Goal: Task Accomplishment & Management: Use online tool/utility

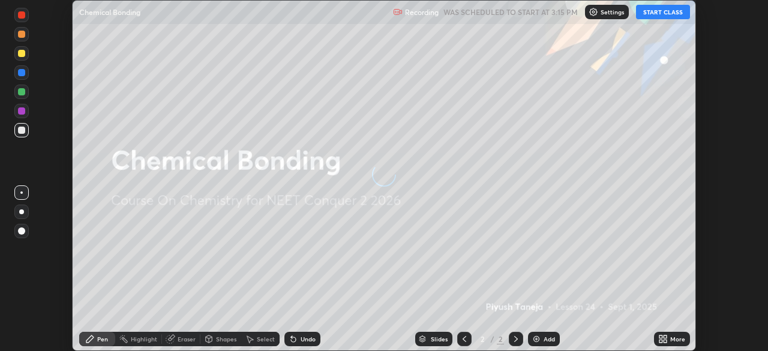
scroll to position [351, 767]
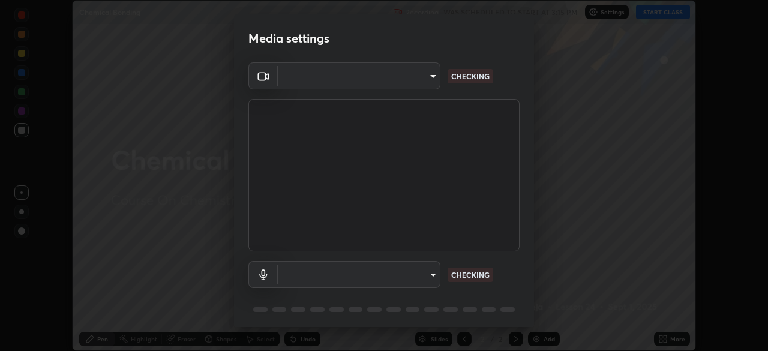
type input "09f294524f3521c037d78ee7cdb71511b6c9344afeed810a356f0d23342d5398"
click at [379, 277] on body "Erase all Chemical Bonding Recording WAS SCHEDULED TO START AT 3:15 PM Settings…" at bounding box center [384, 175] width 768 height 351
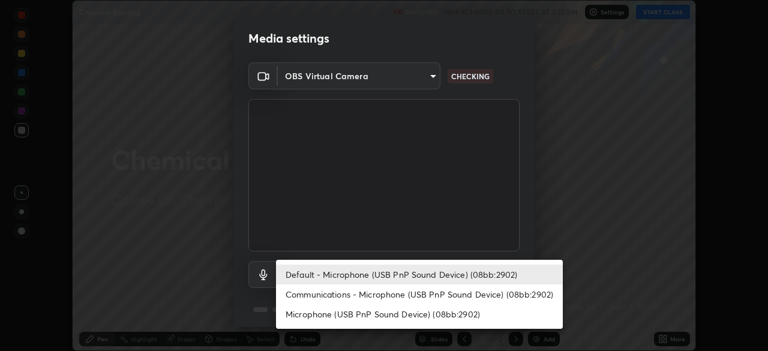
click at [365, 297] on li "Communications - Microphone (USB PnP Sound Device) (08bb:2902)" at bounding box center [419, 294] width 287 height 20
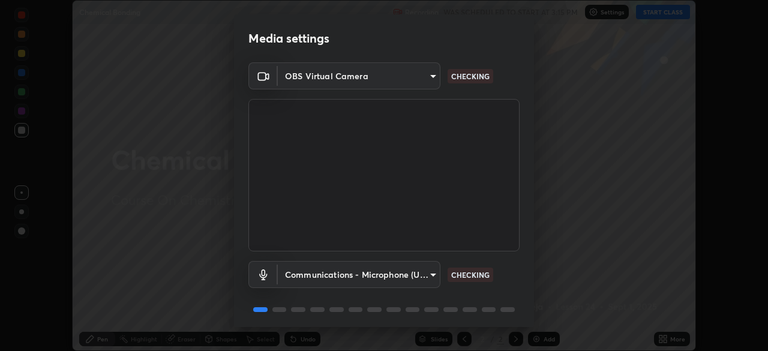
click at [352, 276] on body "Erase all Chemical Bonding Recording WAS SCHEDULED TO START AT 3:15 PM Settings…" at bounding box center [384, 175] width 768 height 351
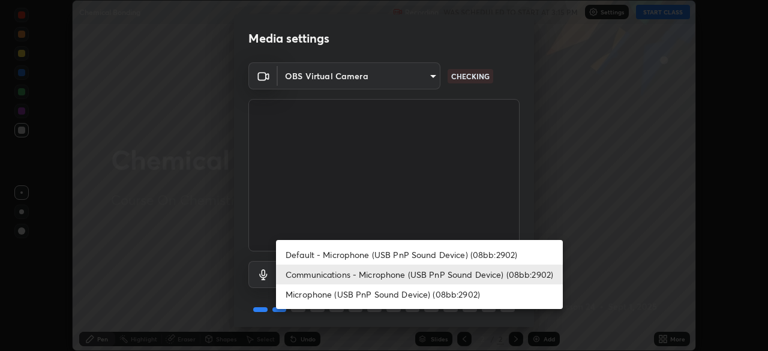
click at [334, 253] on li "Default - Microphone (USB PnP Sound Device) (08bb:2902)" at bounding box center [419, 255] width 287 height 20
type input "default"
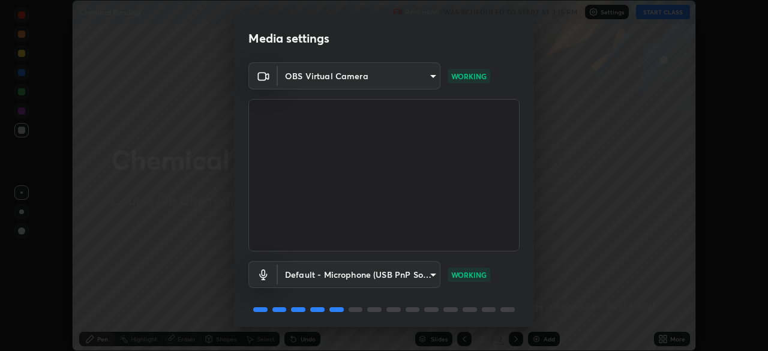
scroll to position [43, 0]
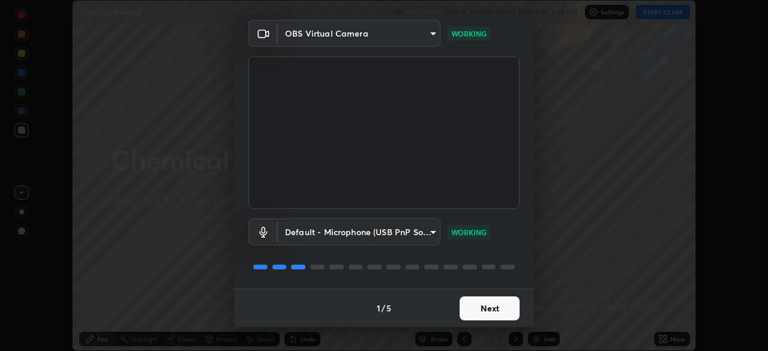
click at [483, 306] on button "Next" at bounding box center [490, 308] width 60 height 24
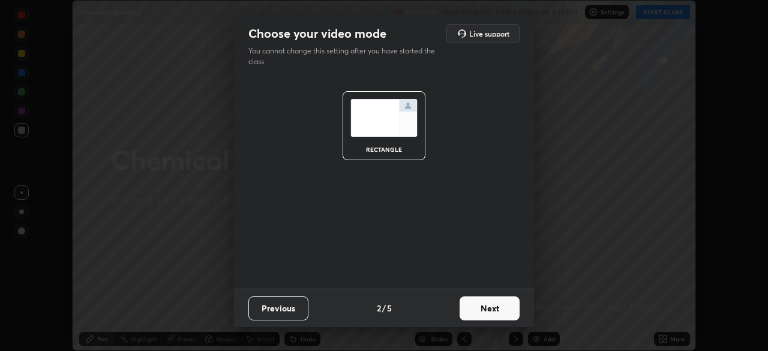
scroll to position [0, 0]
click at [488, 309] on button "Next" at bounding box center [490, 308] width 60 height 24
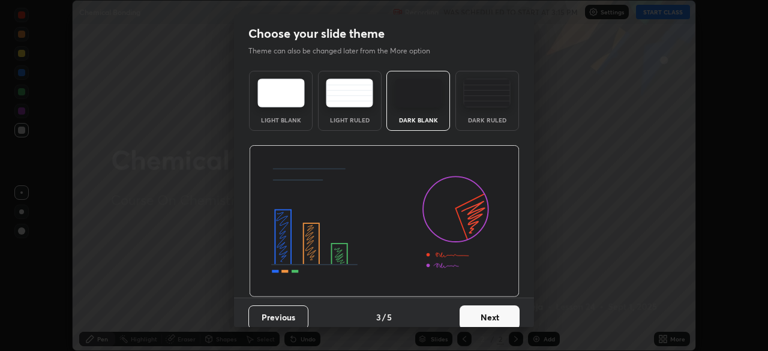
click at [491, 108] on div "Dark Ruled" at bounding box center [487, 101] width 64 height 60
click at [495, 315] on button "Next" at bounding box center [490, 317] width 60 height 24
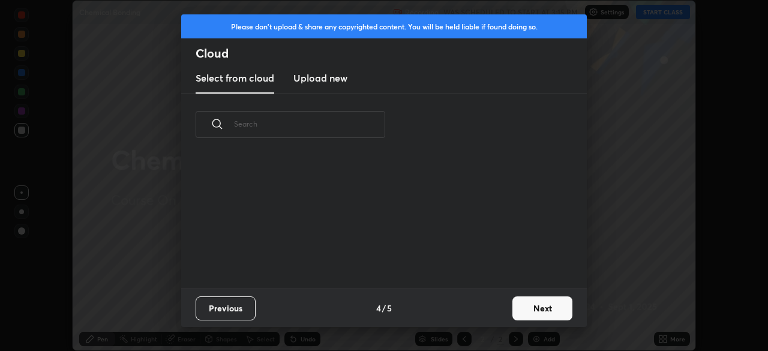
click at [526, 306] on button "Next" at bounding box center [542, 308] width 60 height 24
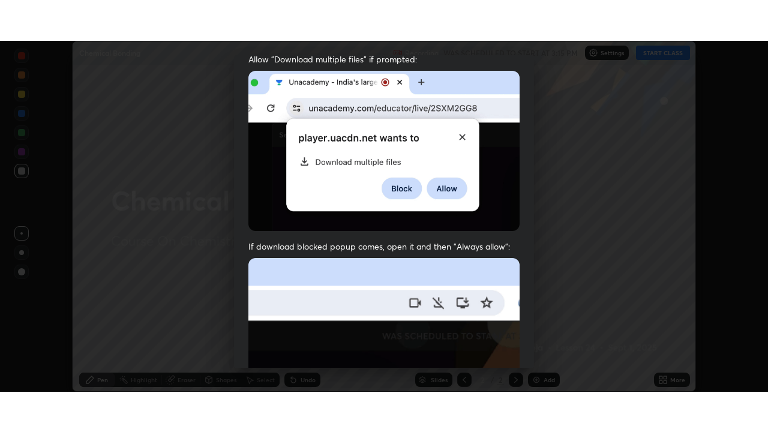
scroll to position [287, 0]
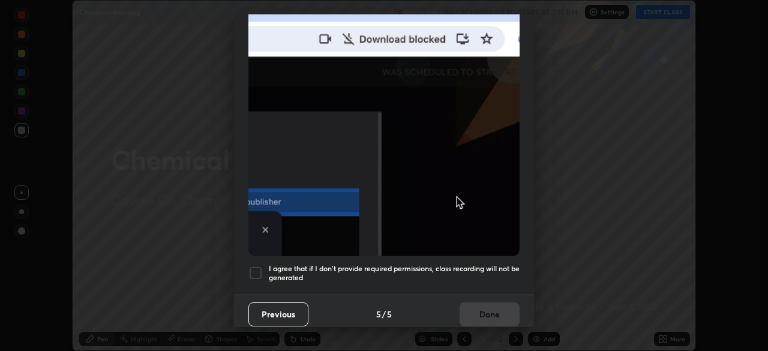
click at [452, 264] on h5 "I agree that if I don't provide required permissions, class recording will not …" at bounding box center [394, 273] width 251 height 19
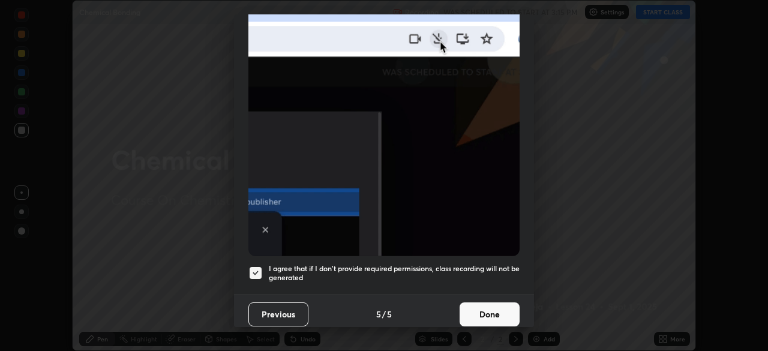
click at [488, 305] on button "Done" at bounding box center [490, 314] width 60 height 24
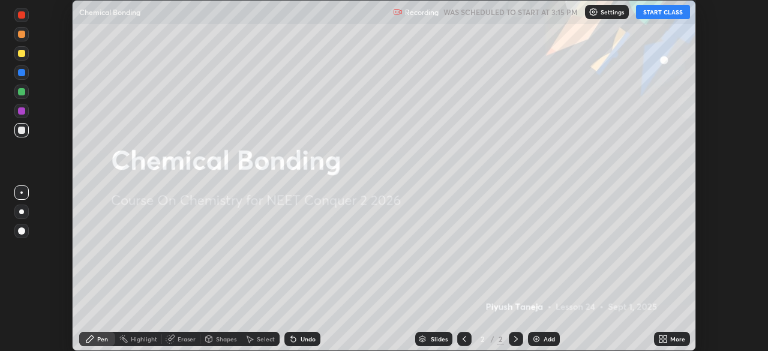
click at [658, 13] on button "START CLASS" at bounding box center [663, 12] width 54 height 14
click at [537, 336] on img at bounding box center [537, 339] width 10 height 10
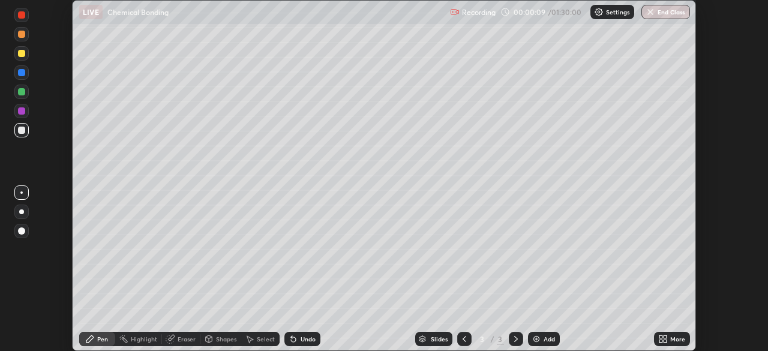
click at [665, 337] on icon at bounding box center [665, 336] width 3 height 3
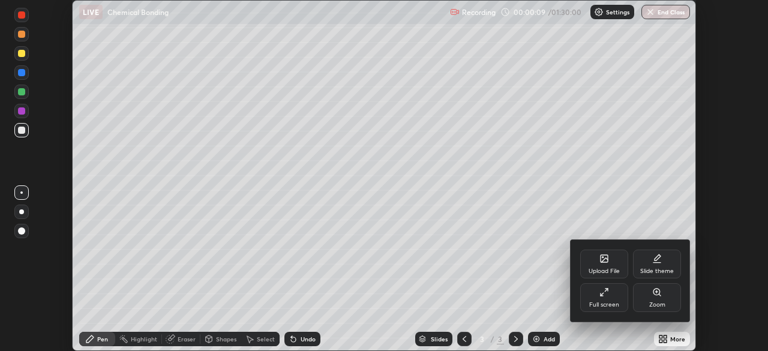
click at [604, 299] on div "Full screen" at bounding box center [604, 297] width 48 height 29
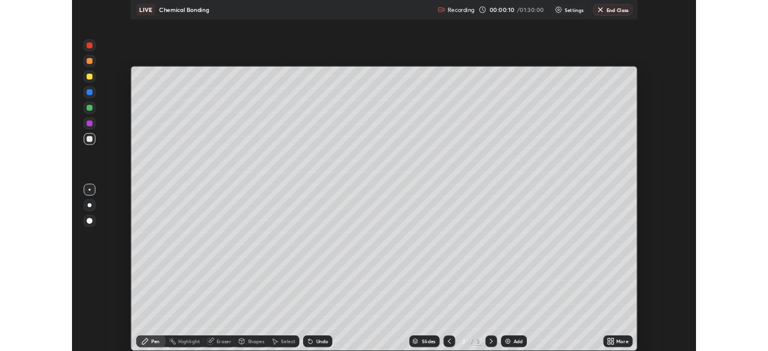
scroll to position [432, 768]
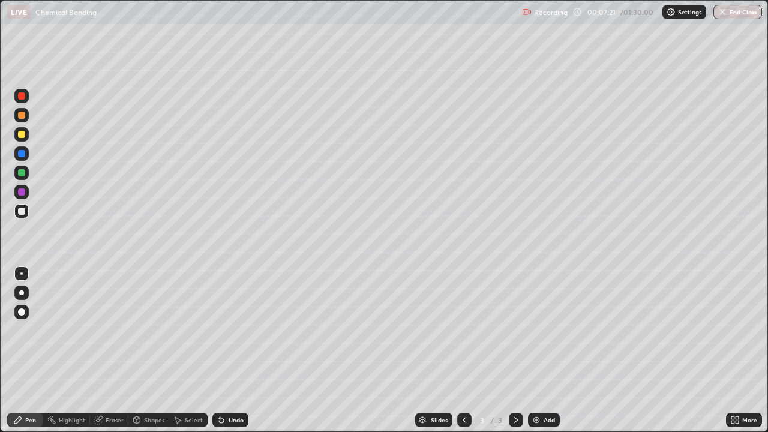
click at [157, 350] on div "Shapes" at bounding box center [154, 420] width 20 height 6
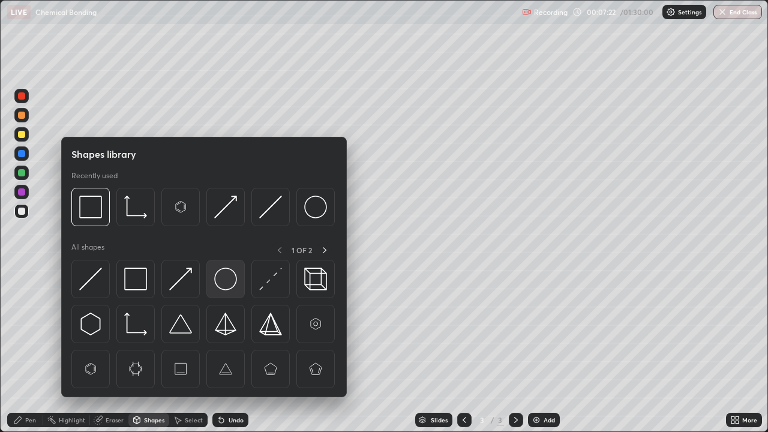
click at [225, 280] on img at bounding box center [225, 279] width 23 height 23
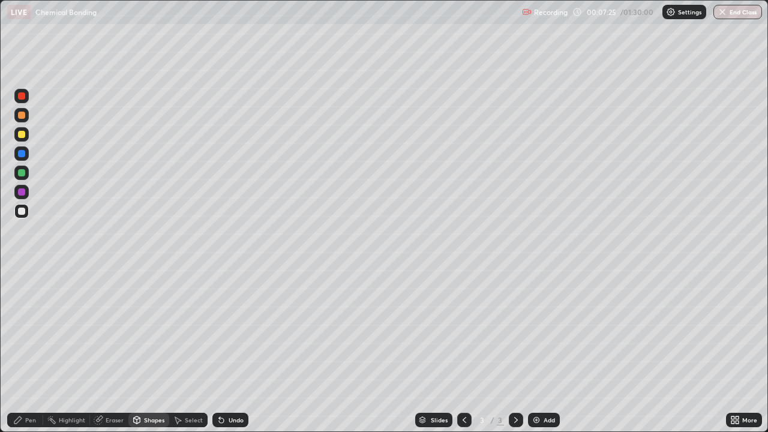
click at [28, 350] on div "Pen" at bounding box center [30, 420] width 11 height 6
click at [154, 350] on div "Shapes" at bounding box center [154, 420] width 20 height 6
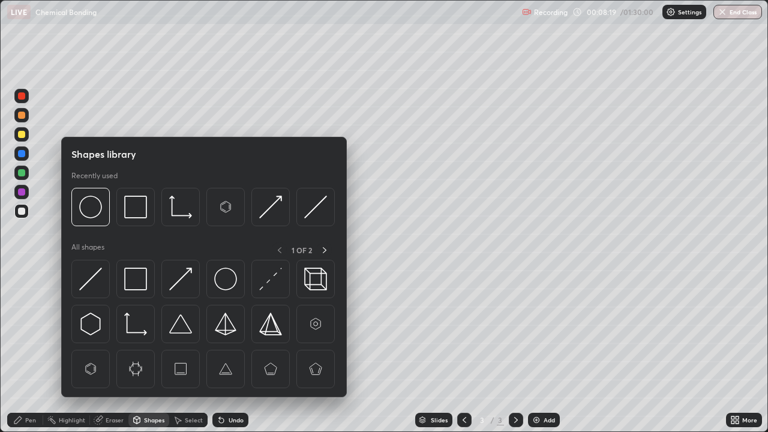
click at [230, 284] on img at bounding box center [225, 279] width 23 height 23
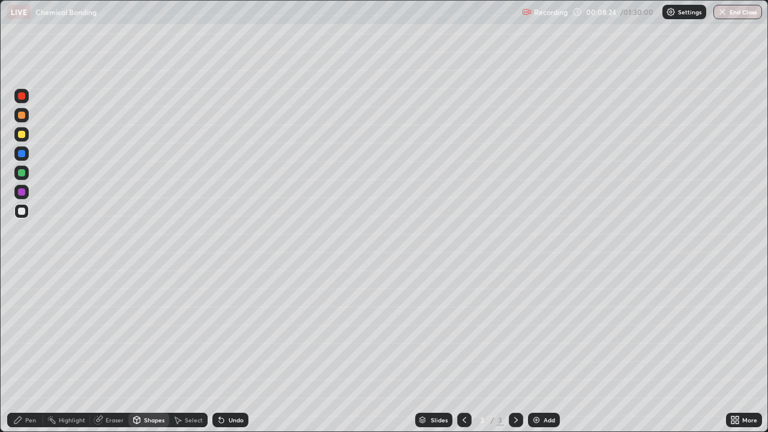
click at [28, 350] on div "Pen" at bounding box center [30, 420] width 11 height 6
click at [147, 350] on div "Shapes" at bounding box center [148, 420] width 41 height 14
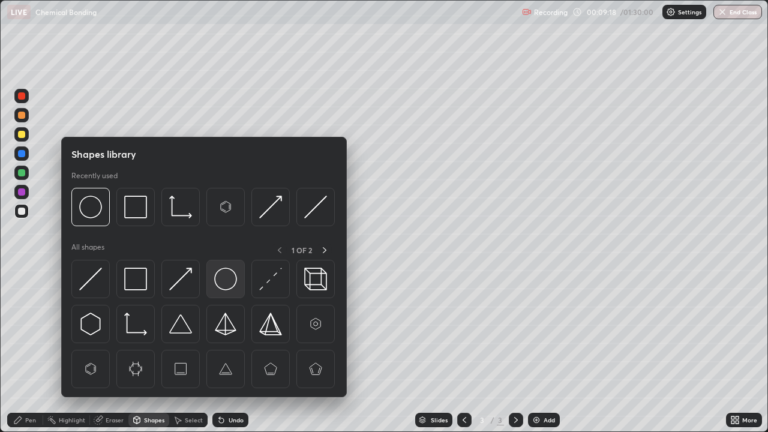
click at [223, 279] on img at bounding box center [225, 279] width 23 height 23
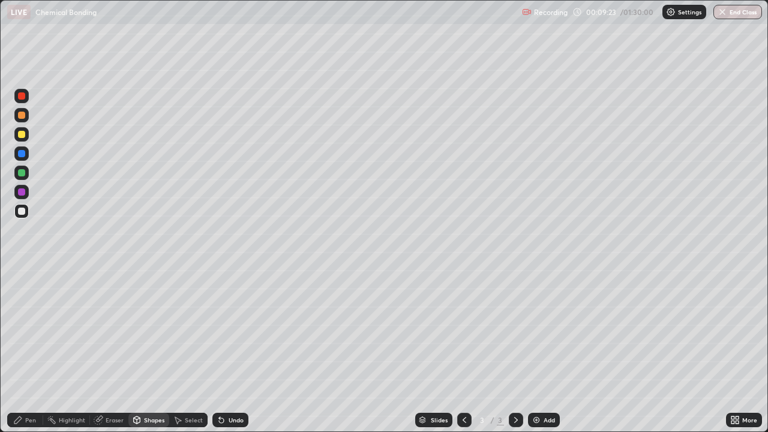
click at [27, 350] on div "Pen" at bounding box center [30, 420] width 11 height 6
click at [733, 350] on icon at bounding box center [732, 417] width 3 height 3
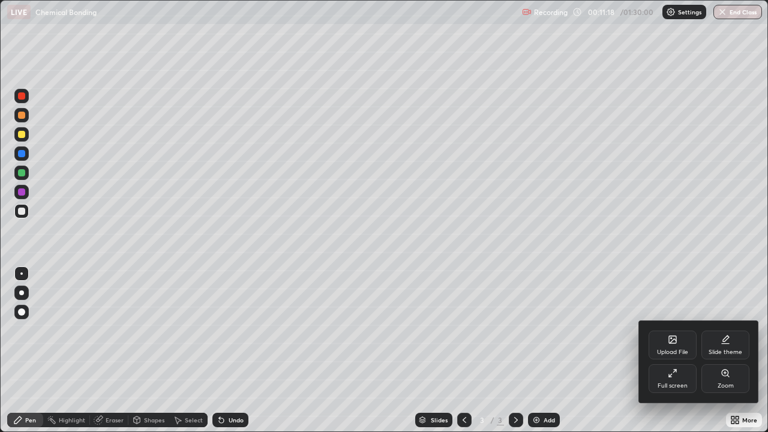
click at [682, 350] on div "Full screen" at bounding box center [673, 378] width 48 height 29
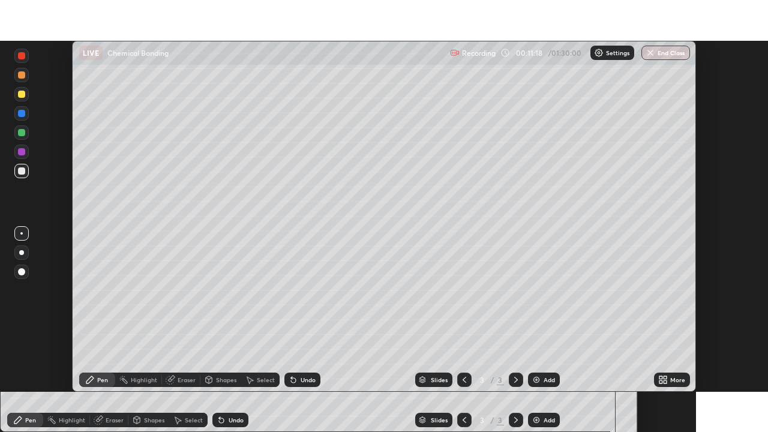
scroll to position [59644, 59227]
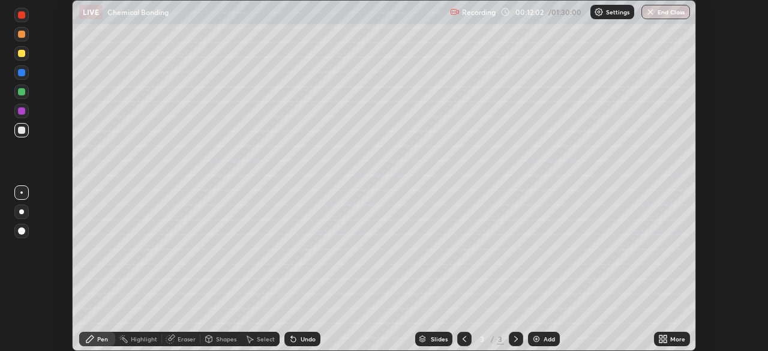
click at [546, 341] on div "Add" at bounding box center [549, 339] width 11 height 6
click at [463, 339] on icon at bounding box center [465, 339] width 10 height 10
click at [515, 339] on icon at bounding box center [516, 339] width 10 height 10
click at [185, 338] on div "Eraser" at bounding box center [187, 339] width 18 height 6
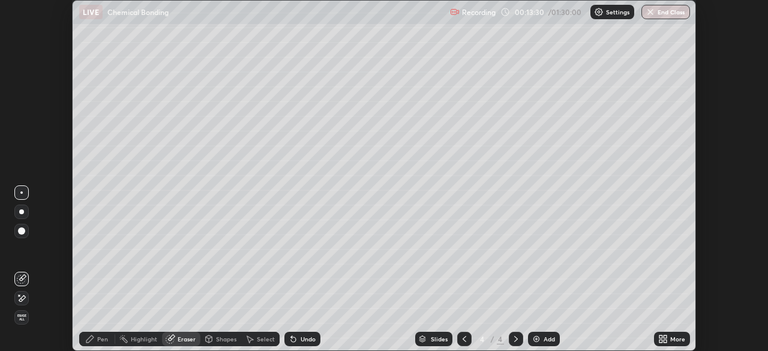
click at [22, 319] on span "Erase all" at bounding box center [21, 317] width 13 height 7
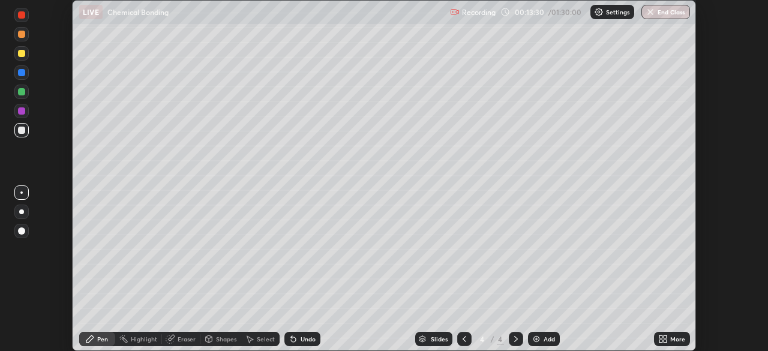
click at [98, 338] on div "Pen" at bounding box center [102, 339] width 11 height 6
click at [21, 128] on div at bounding box center [21, 130] width 7 height 7
click at [665, 337] on icon at bounding box center [665, 336] width 3 height 3
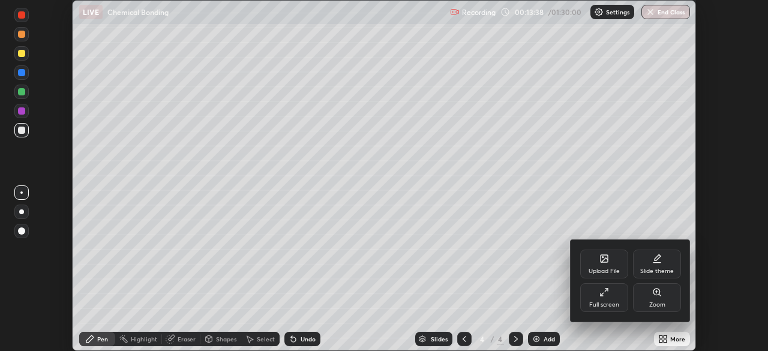
click at [611, 296] on div "Full screen" at bounding box center [604, 297] width 48 height 29
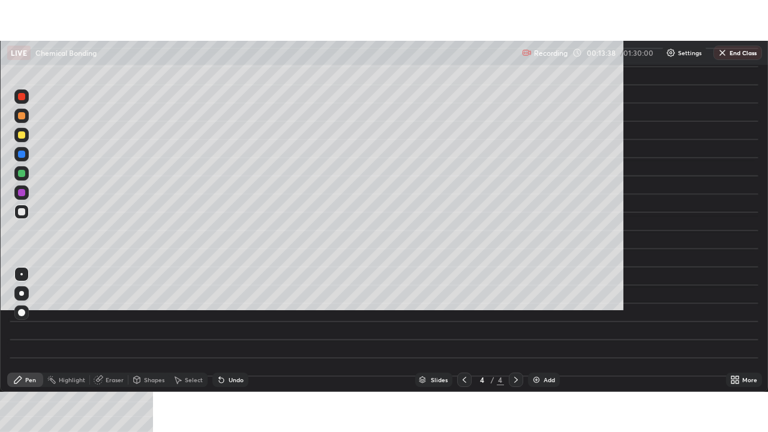
scroll to position [432, 768]
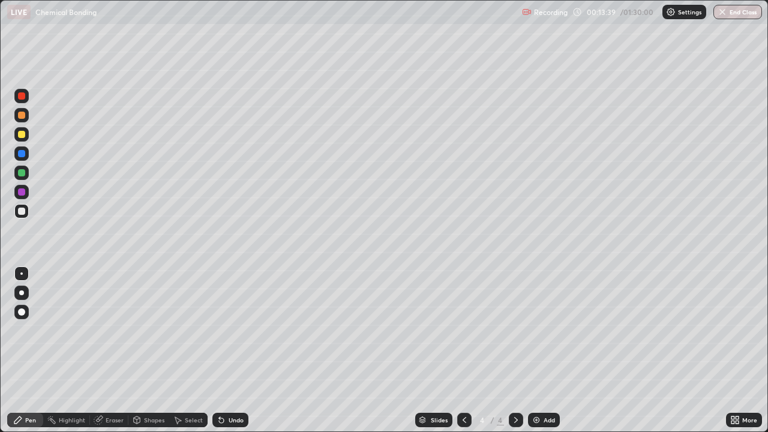
click at [153, 350] on div "Shapes" at bounding box center [154, 420] width 20 height 6
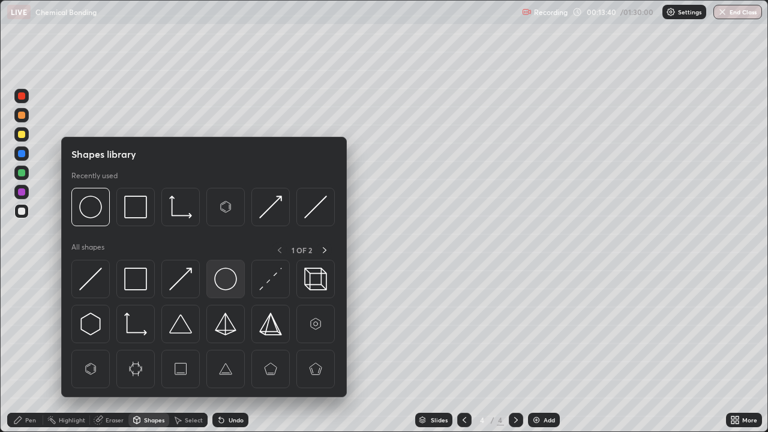
click at [230, 281] on img at bounding box center [225, 279] width 23 height 23
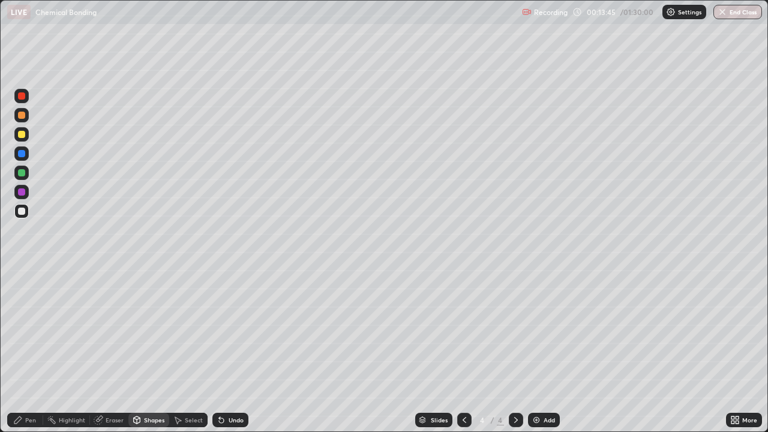
click at [34, 350] on div "Pen" at bounding box center [30, 420] width 11 height 6
click at [233, 350] on div "Undo" at bounding box center [236, 420] width 15 height 6
click at [226, 350] on div "Undo" at bounding box center [230, 420] width 36 height 14
click at [231, 350] on div "Undo" at bounding box center [236, 420] width 15 height 6
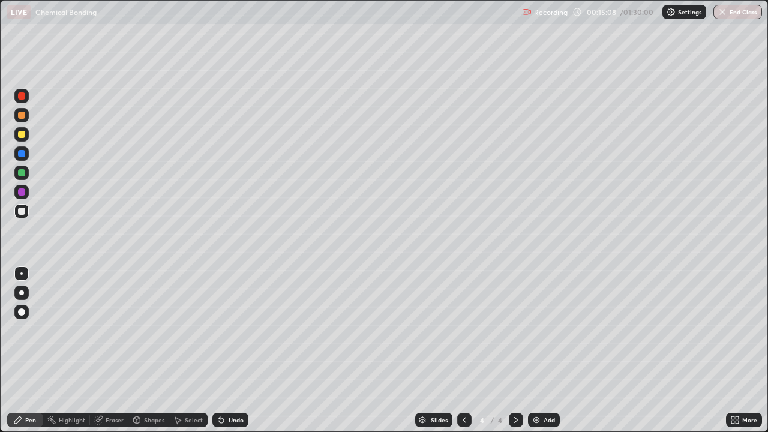
click at [232, 350] on div "Undo" at bounding box center [230, 420] width 36 height 14
click at [109, 350] on div "Eraser" at bounding box center [115, 420] width 18 height 6
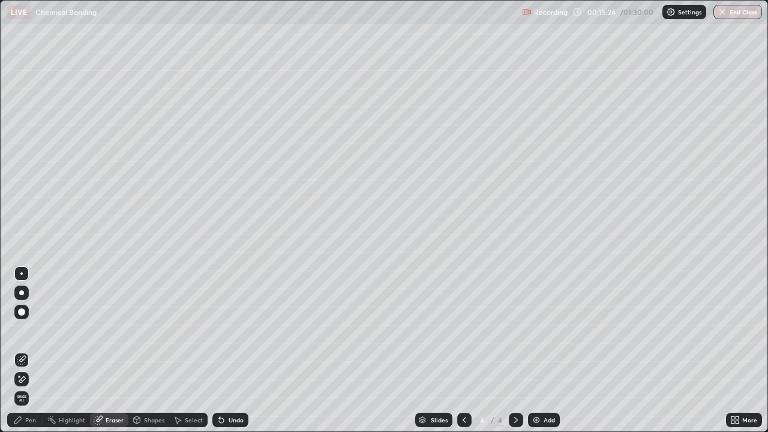
click at [24, 350] on icon at bounding box center [22, 379] width 10 height 10
click at [25, 350] on div "Pen" at bounding box center [25, 420] width 36 height 14
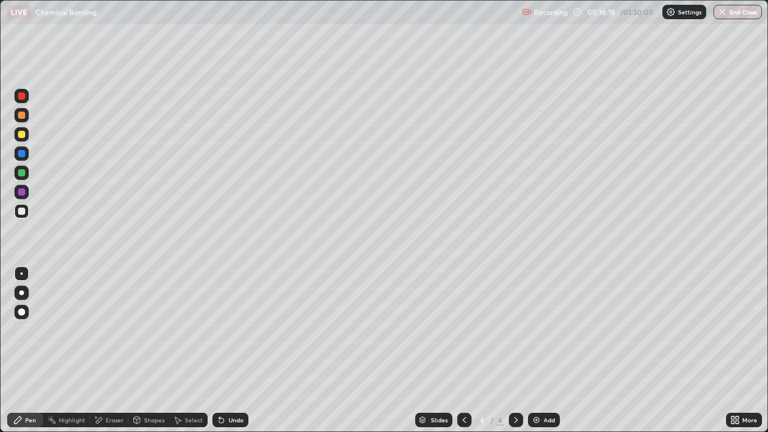
click at [228, 350] on div "Undo" at bounding box center [230, 420] width 36 height 14
click at [233, 350] on div "Undo" at bounding box center [236, 420] width 15 height 6
click at [235, 350] on div "Undo" at bounding box center [236, 420] width 15 height 6
click at [152, 350] on div "Shapes" at bounding box center [148, 420] width 41 height 14
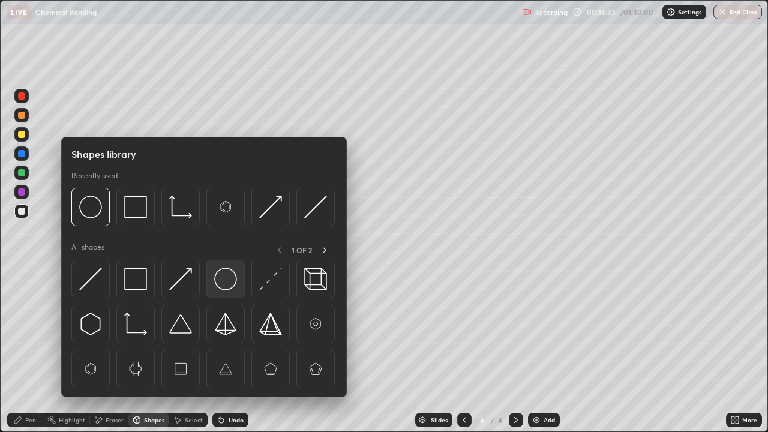
click at [222, 281] on img at bounding box center [225, 279] width 23 height 23
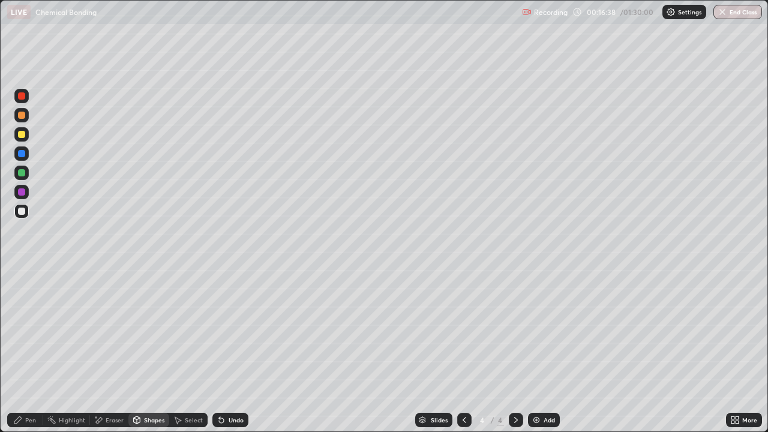
click at [32, 350] on div "Pen" at bounding box center [30, 420] width 11 height 6
click at [106, 350] on div "Eraser" at bounding box center [115, 420] width 18 height 6
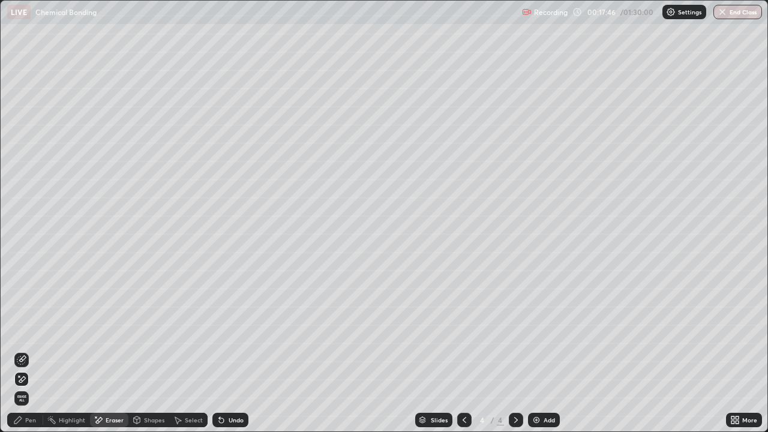
click at [22, 350] on icon at bounding box center [18, 420] width 10 height 10
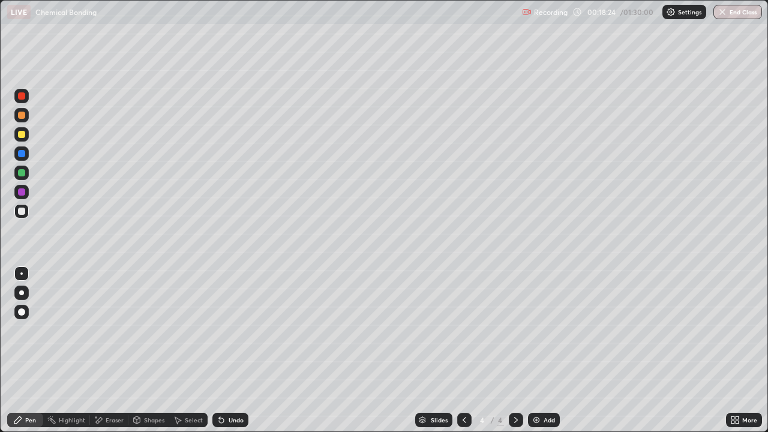
click at [235, 350] on div "Undo" at bounding box center [236, 420] width 15 height 6
click at [234, 350] on div "Undo" at bounding box center [236, 420] width 15 height 6
click at [155, 350] on div "Shapes" at bounding box center [154, 420] width 20 height 6
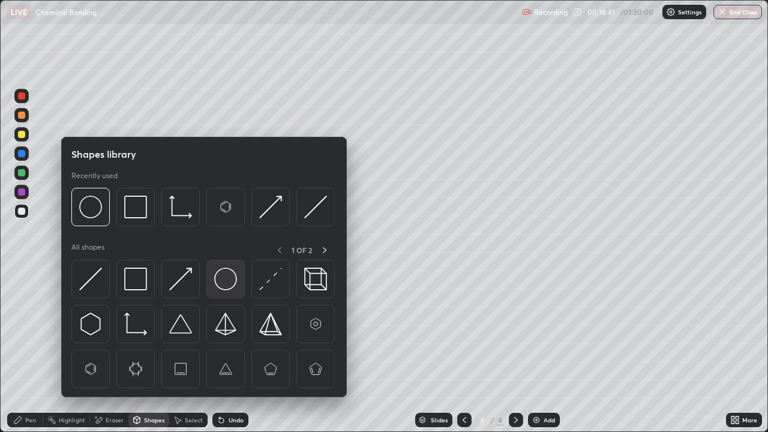
click at [229, 277] on img at bounding box center [225, 279] width 23 height 23
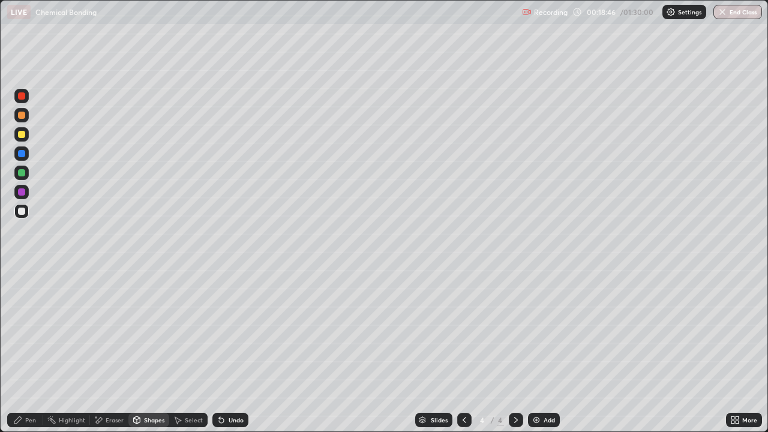
click at [31, 350] on div "Pen" at bounding box center [25, 420] width 36 height 14
click at [461, 350] on icon at bounding box center [465, 420] width 10 height 10
click at [515, 350] on icon at bounding box center [516, 420] width 10 height 10
click at [238, 350] on div "Undo" at bounding box center [230, 420] width 36 height 14
click at [231, 350] on div "Undo" at bounding box center [236, 420] width 15 height 6
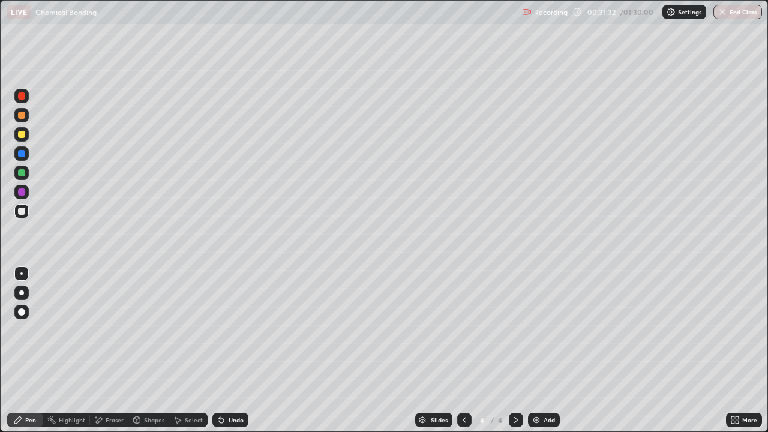
click at [234, 350] on div "Undo" at bounding box center [230, 420] width 36 height 14
click at [546, 350] on div "Add" at bounding box center [549, 420] width 11 height 6
click at [545, 350] on div "Add" at bounding box center [549, 420] width 11 height 6
click at [23, 133] on div at bounding box center [21, 134] width 7 height 7
click at [20, 213] on div at bounding box center [21, 211] width 7 height 7
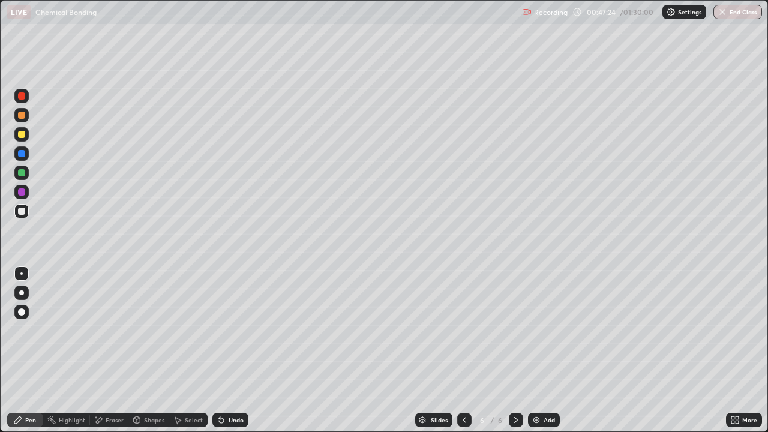
click at [21, 131] on div at bounding box center [21, 134] width 7 height 7
click at [22, 212] on div at bounding box center [21, 211] width 7 height 7
click at [115, 350] on div "Eraser" at bounding box center [115, 420] width 18 height 6
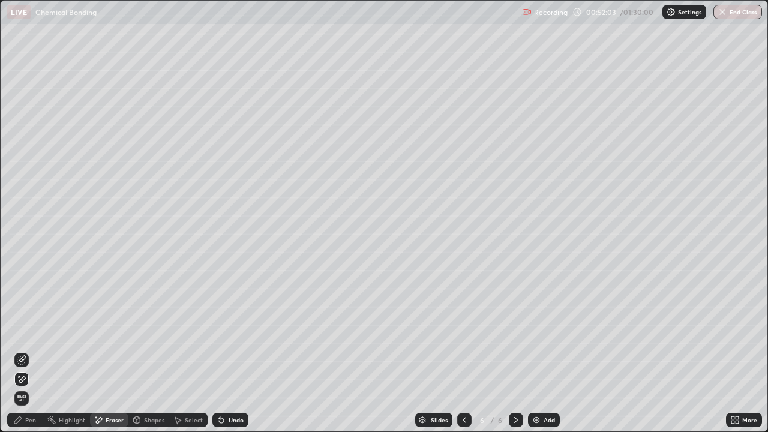
click at [34, 350] on div "Pen" at bounding box center [30, 420] width 11 height 6
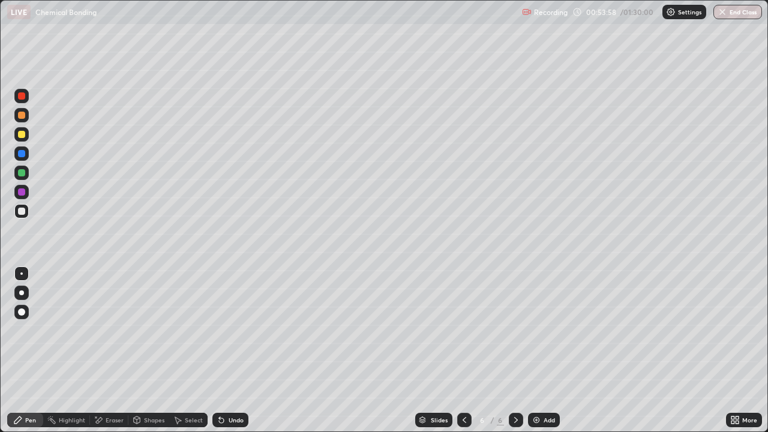
click at [542, 350] on div "Add" at bounding box center [544, 420] width 32 height 14
click at [189, 350] on div "Select" at bounding box center [194, 420] width 18 height 6
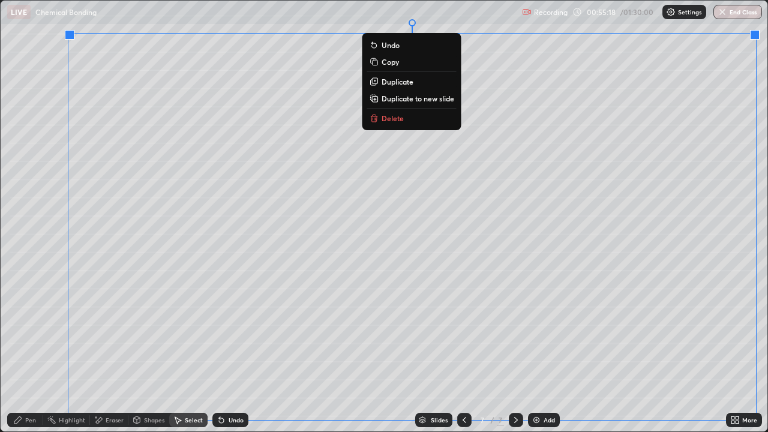
click at [431, 94] on p "Duplicate to new slide" at bounding box center [418, 99] width 73 height 10
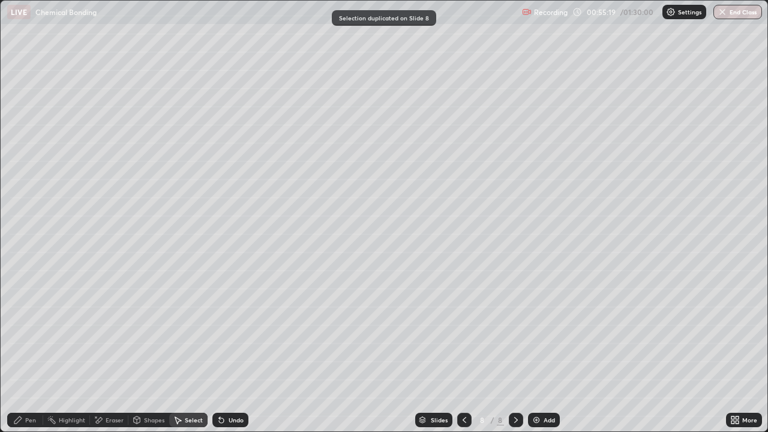
click at [463, 350] on icon at bounding box center [465, 420] width 10 height 10
click at [31, 350] on div "Pen" at bounding box center [30, 420] width 11 height 6
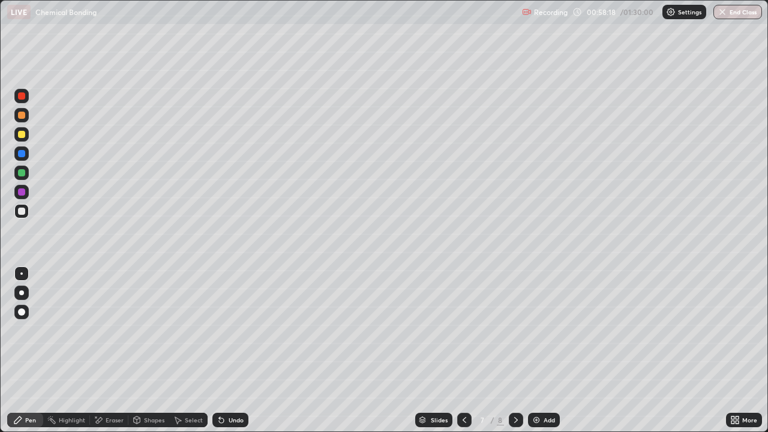
click at [233, 350] on div "Undo" at bounding box center [236, 420] width 15 height 6
click at [509, 350] on div at bounding box center [516, 420] width 14 height 14
click at [194, 350] on div "Select" at bounding box center [194, 420] width 18 height 6
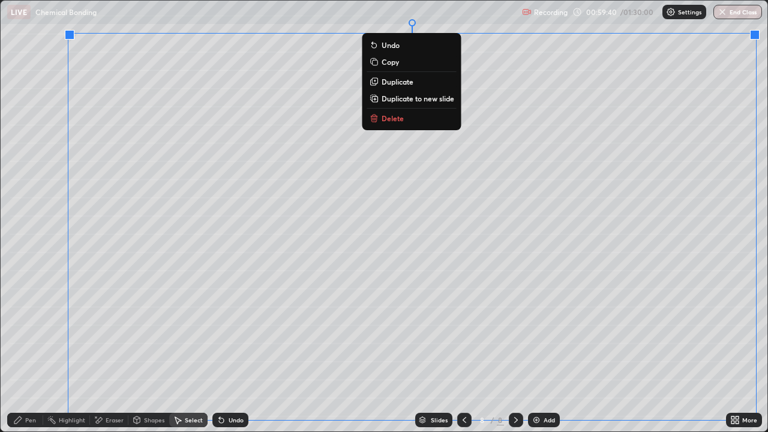
click at [437, 98] on p "Duplicate to new slide" at bounding box center [418, 99] width 73 height 10
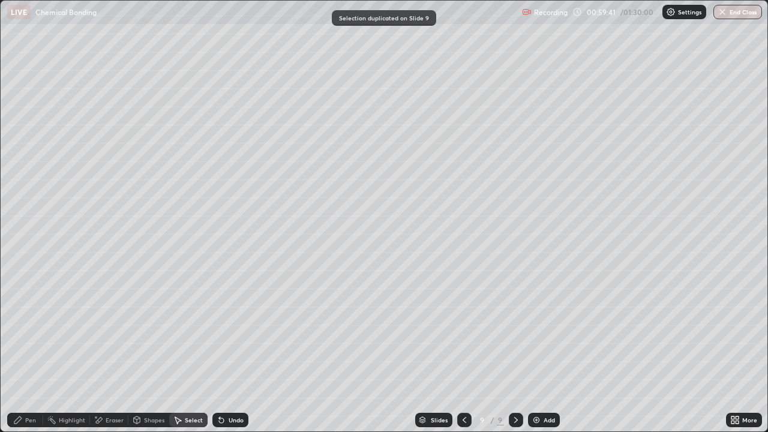
click at [464, 350] on icon at bounding box center [465, 420] width 10 height 10
click at [30, 350] on div "Pen" at bounding box center [30, 420] width 11 height 6
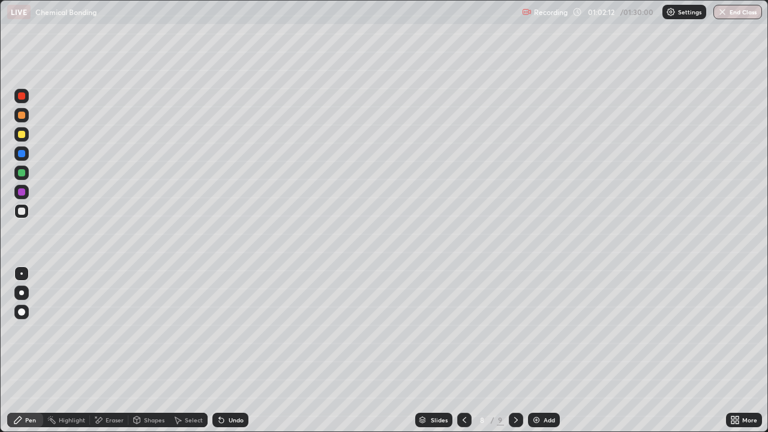
click at [24, 136] on div at bounding box center [21, 134] width 7 height 7
click at [21, 172] on div at bounding box center [21, 172] width 7 height 7
click at [229, 350] on div "Undo" at bounding box center [230, 420] width 36 height 14
click at [230, 350] on div "Undo" at bounding box center [236, 420] width 15 height 6
click at [26, 213] on div at bounding box center [21, 211] width 14 height 14
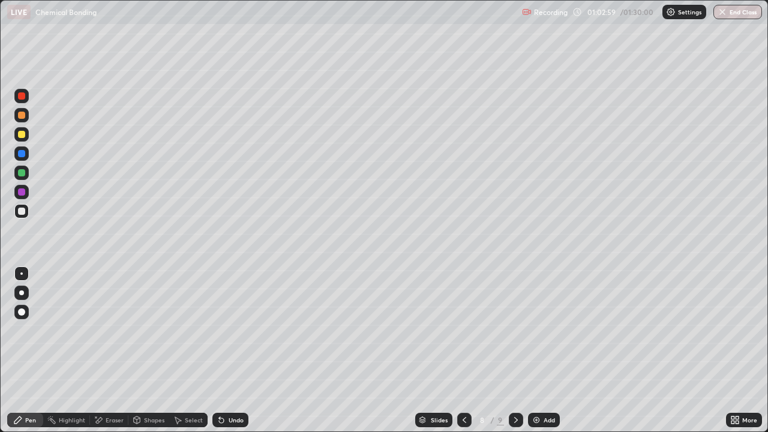
click at [191, 350] on div "Select" at bounding box center [194, 420] width 18 height 6
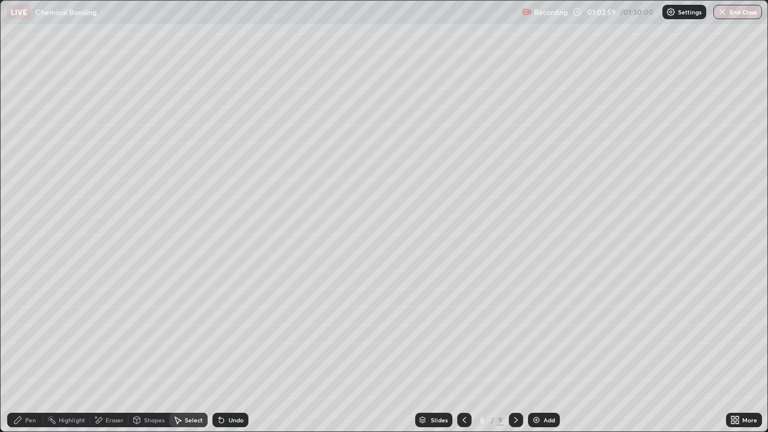
click at [233, 350] on div "Undo" at bounding box center [230, 420] width 36 height 14
click at [23, 350] on div "Pen" at bounding box center [25, 420] width 36 height 14
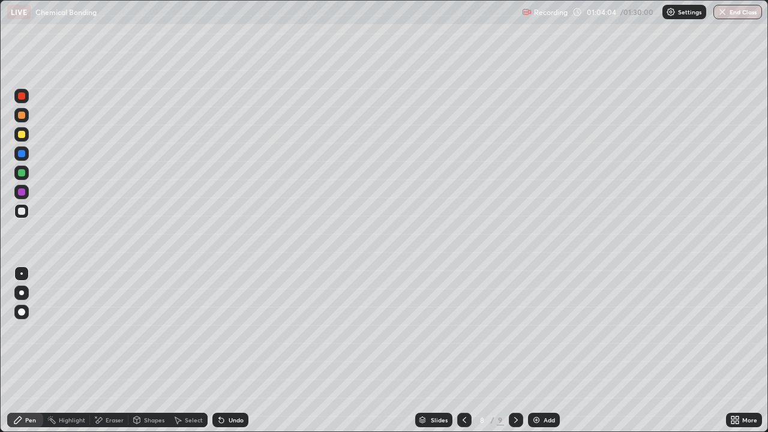
click at [234, 350] on div "Undo" at bounding box center [236, 420] width 15 height 6
click at [515, 350] on icon at bounding box center [516, 420] width 10 height 10
click at [179, 350] on icon at bounding box center [178, 420] width 10 height 10
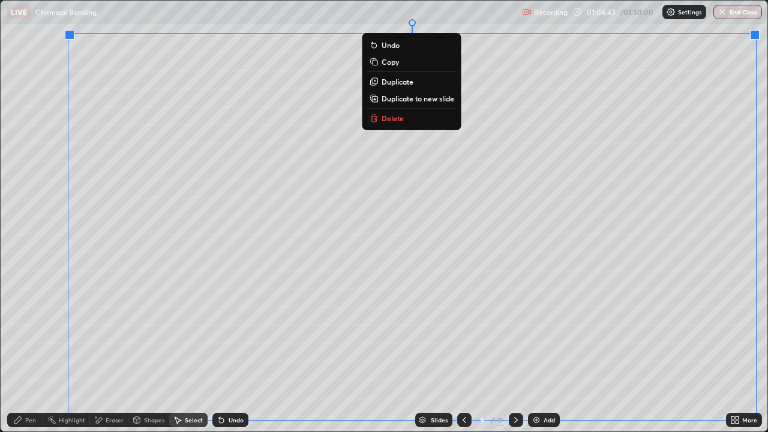
click at [427, 98] on p "Duplicate to new slide" at bounding box center [418, 99] width 73 height 10
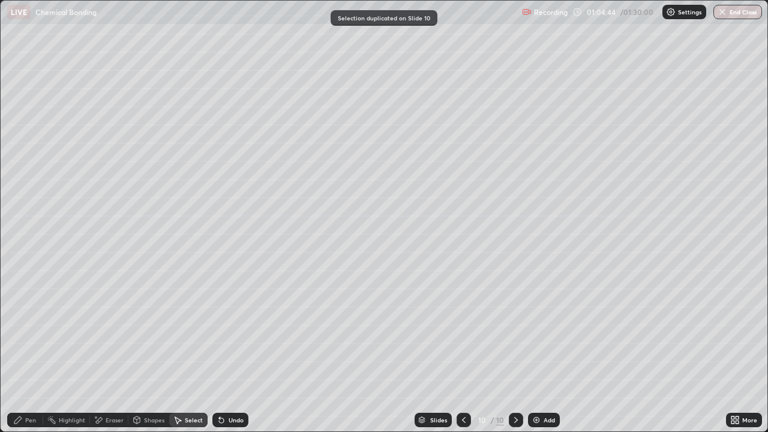
click at [463, 350] on icon at bounding box center [464, 420] width 10 height 10
click at [27, 350] on div "Pen" at bounding box center [30, 420] width 11 height 6
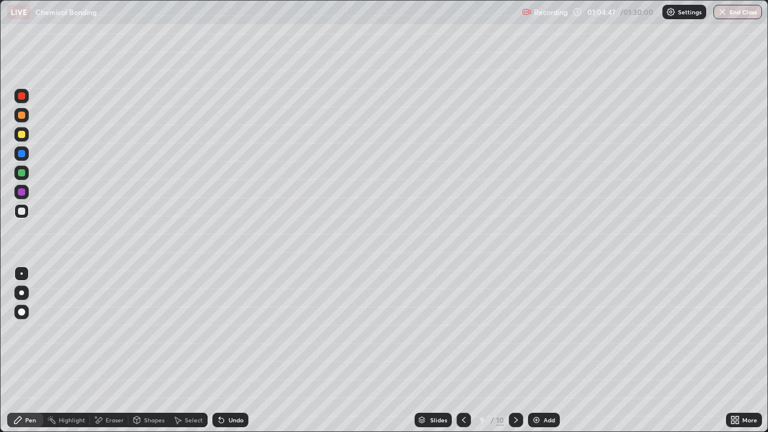
click at [458, 350] on div at bounding box center [464, 420] width 14 height 14
click at [515, 350] on icon at bounding box center [516, 420] width 10 height 10
click at [115, 350] on div "Eraser" at bounding box center [115, 420] width 18 height 6
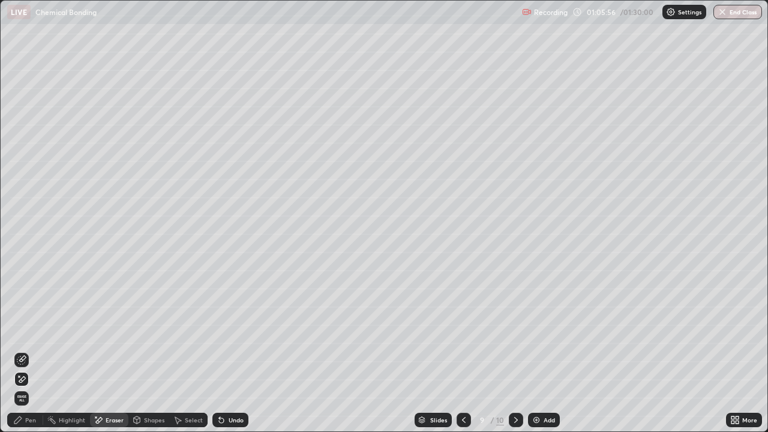
click at [33, 350] on div "Pen" at bounding box center [30, 420] width 11 height 6
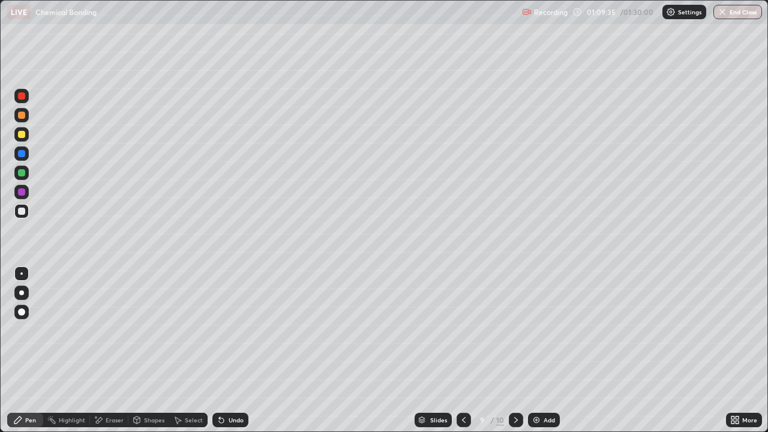
click at [515, 350] on icon at bounding box center [516, 420] width 10 height 10
click at [233, 350] on div "Undo" at bounding box center [236, 420] width 15 height 6
click at [229, 350] on div "Undo" at bounding box center [236, 420] width 15 height 6
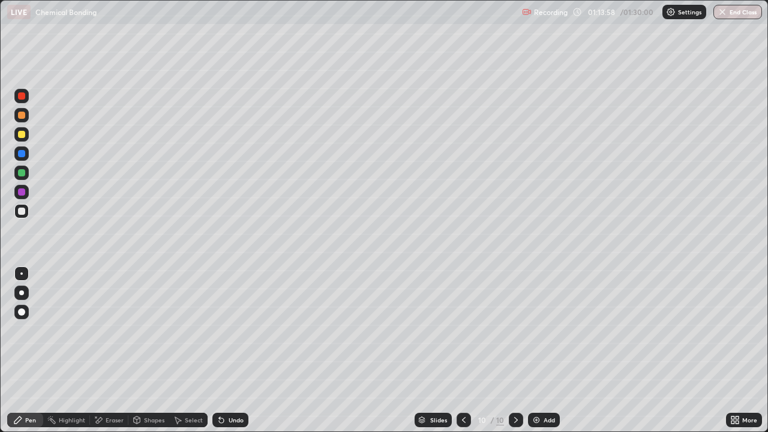
click at [463, 350] on icon at bounding box center [464, 420] width 10 height 10
click at [457, 350] on div at bounding box center [464, 420] width 14 height 24
click at [515, 350] on icon at bounding box center [516, 420] width 10 height 10
click at [463, 350] on icon at bounding box center [464, 420] width 10 height 10
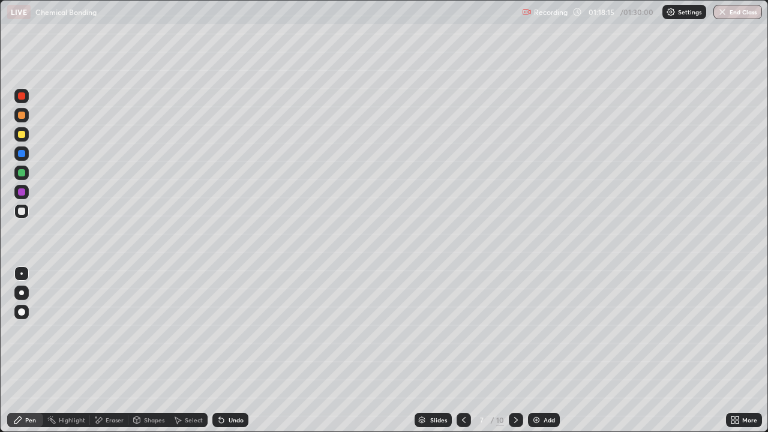
click at [511, 350] on icon at bounding box center [516, 420] width 10 height 10
click at [515, 350] on icon at bounding box center [516, 420] width 10 height 10
click at [463, 350] on icon at bounding box center [464, 420] width 10 height 10
click at [515, 350] on icon at bounding box center [516, 420] width 10 height 10
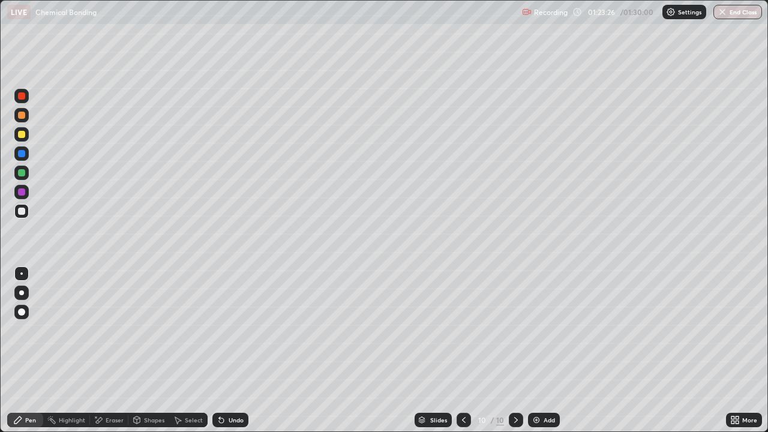
click at [462, 350] on icon at bounding box center [464, 420] width 10 height 10
click at [514, 350] on icon at bounding box center [516, 420] width 4 height 6
click at [463, 350] on icon at bounding box center [464, 420] width 10 height 10
click at [515, 350] on icon at bounding box center [516, 420] width 10 height 10
click at [737, 14] on button "End Class" at bounding box center [738, 12] width 47 height 14
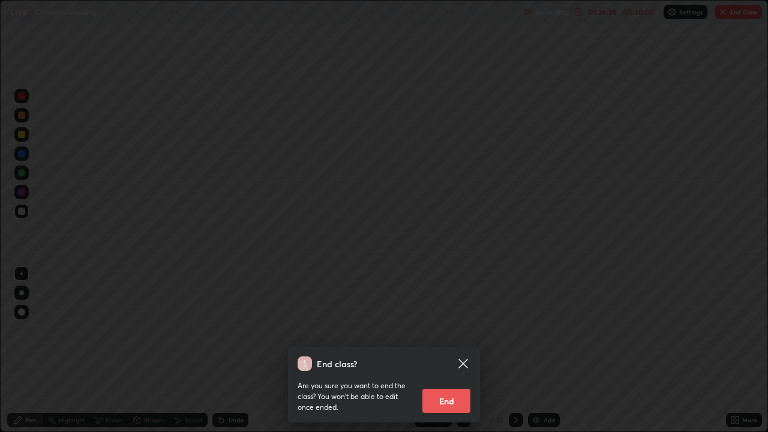
click at [466, 350] on icon at bounding box center [463, 363] width 14 height 14
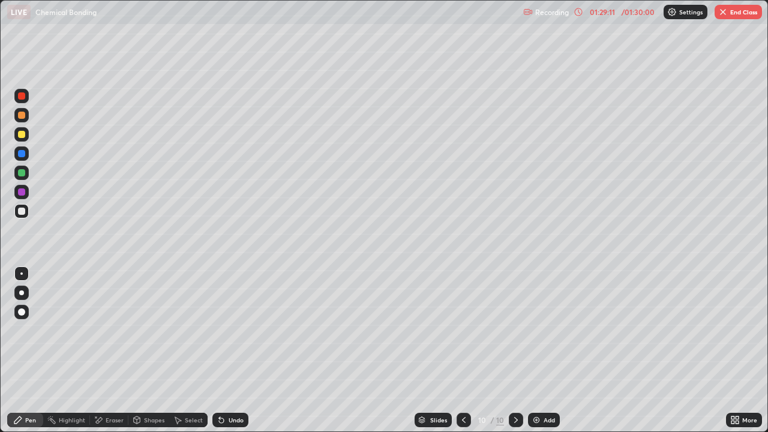
click at [731, 18] on button "End Class" at bounding box center [738, 12] width 47 height 14
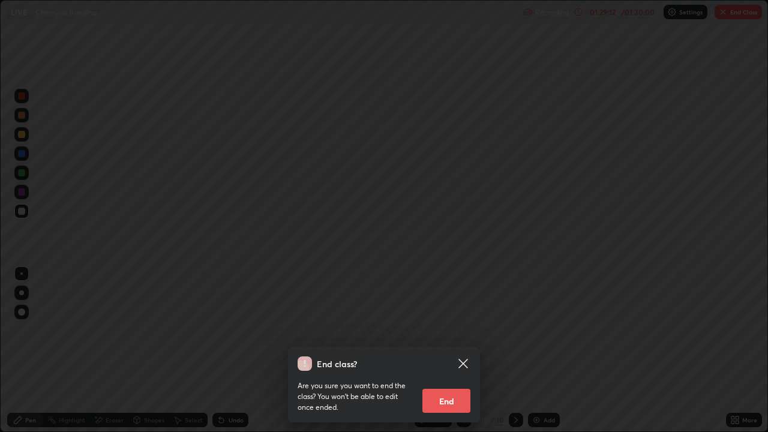
click at [453, 350] on button "End" at bounding box center [446, 401] width 48 height 24
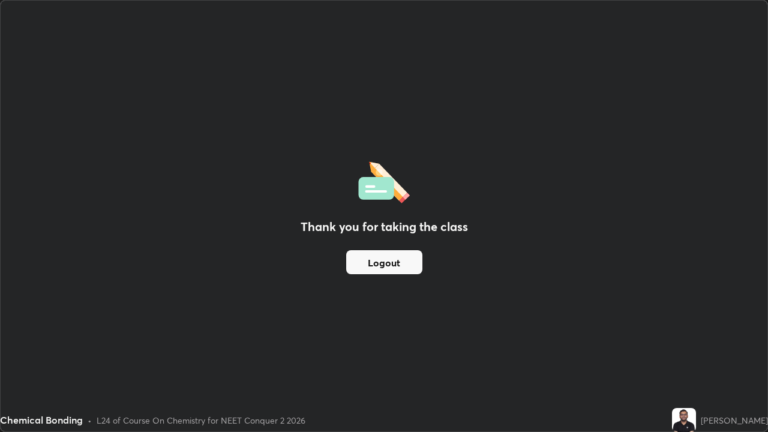
click at [368, 259] on button "Logout" at bounding box center [384, 262] width 76 height 24
